Goal: Task Accomplishment & Management: Manage account settings

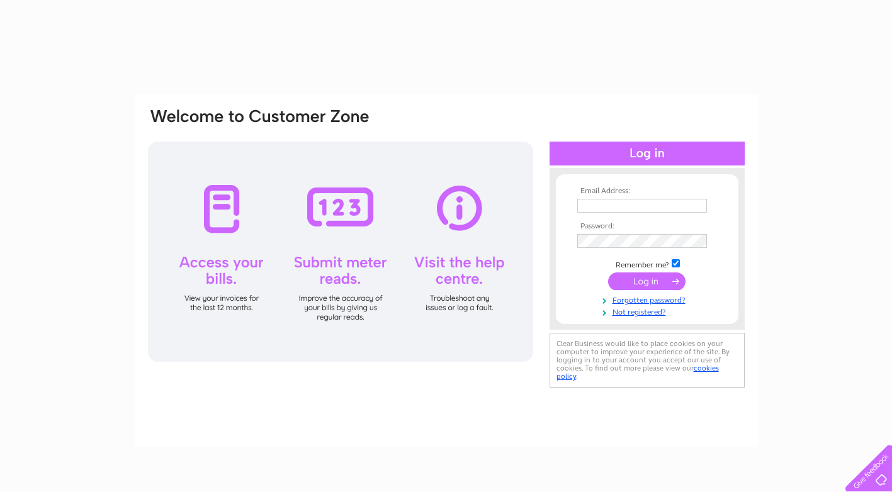
click at [648, 274] on input "submit" at bounding box center [646, 282] width 77 height 18
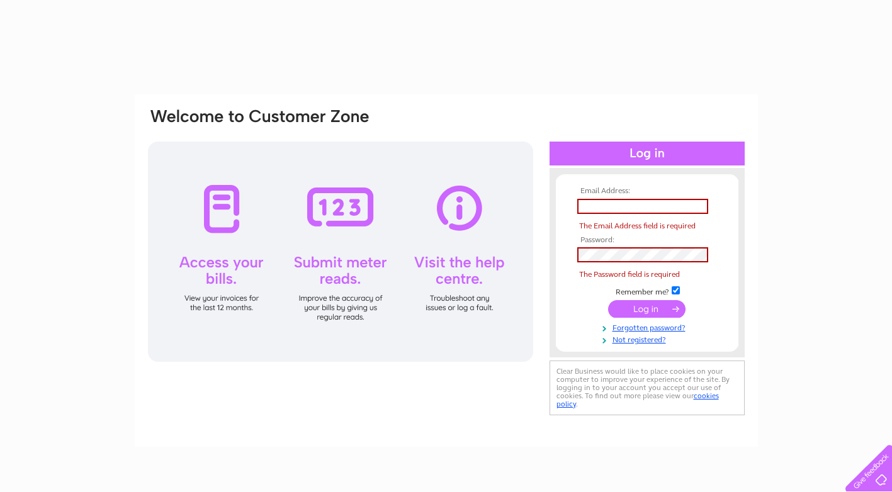
click at [218, 257] on div at bounding box center [340, 252] width 385 height 220
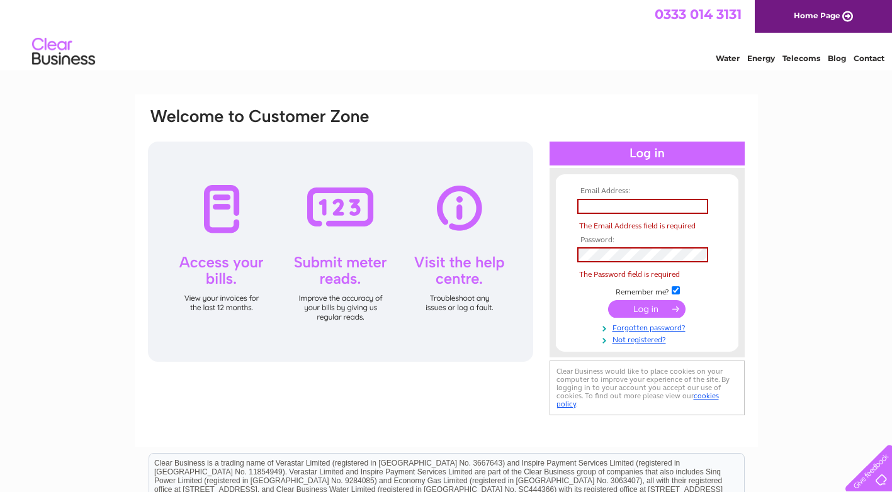
click at [219, 195] on div at bounding box center [340, 252] width 385 height 220
click at [220, 194] on div at bounding box center [340, 252] width 385 height 220
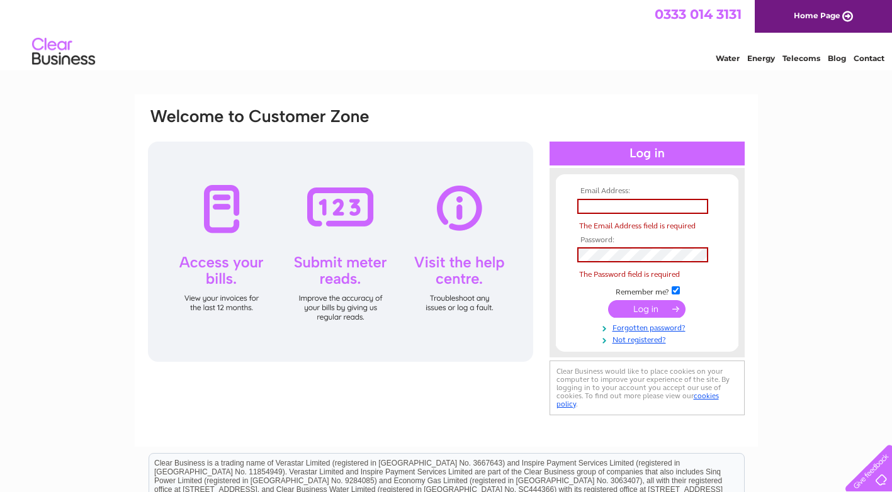
click at [221, 193] on div at bounding box center [340, 252] width 385 height 220
